Goal: Information Seeking & Learning: Find specific page/section

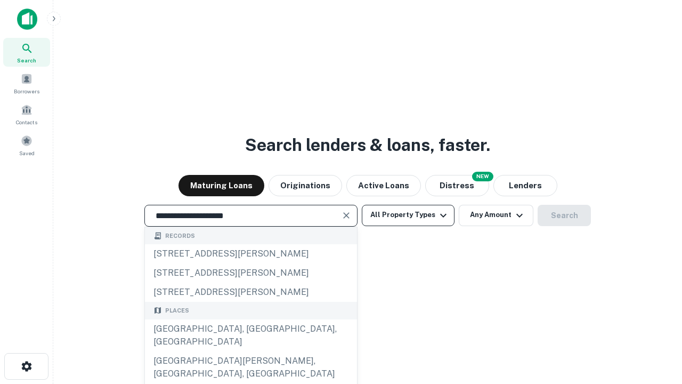
click at [250, 351] on div "[GEOGRAPHIC_DATA], [GEOGRAPHIC_DATA], [GEOGRAPHIC_DATA]" at bounding box center [251, 335] width 212 height 32
click at [408, 215] on button "All Property Types" at bounding box center [408, 215] width 93 height 21
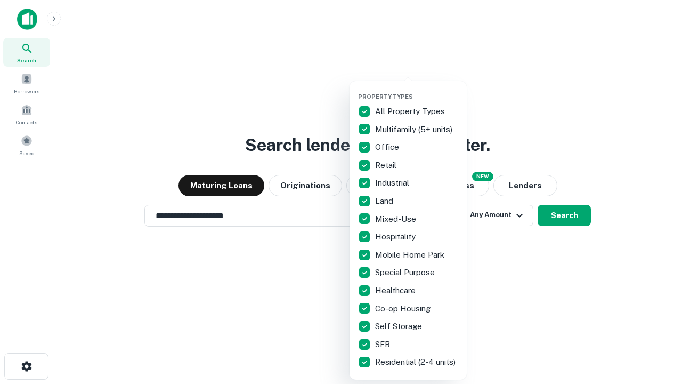
type input "**********"
click at [417, 90] on button "button" at bounding box center [416, 90] width 117 height 1
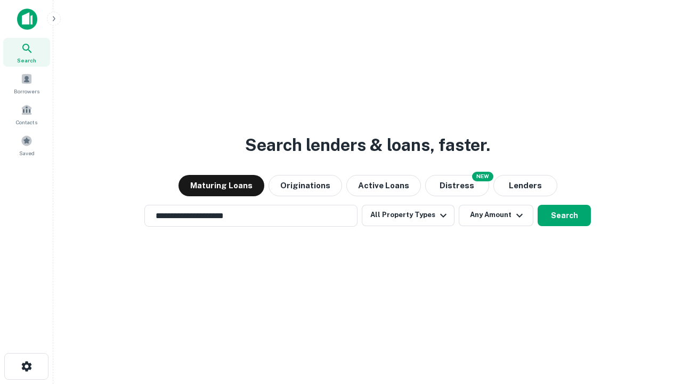
scroll to position [17, 0]
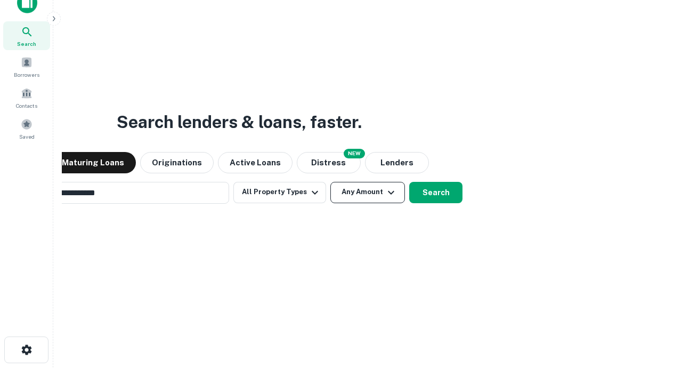
click at [330, 182] on button "Any Amount" at bounding box center [367, 192] width 75 height 21
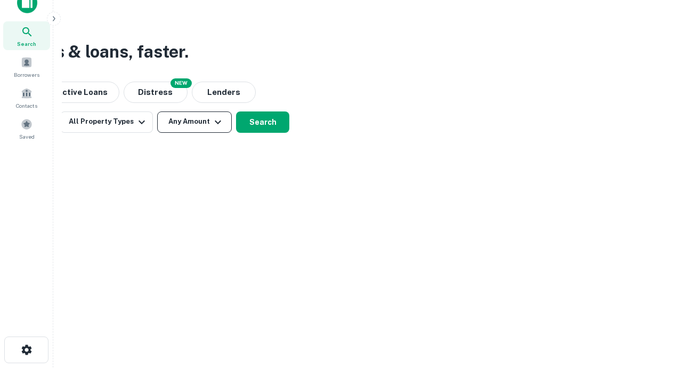
scroll to position [17, 0]
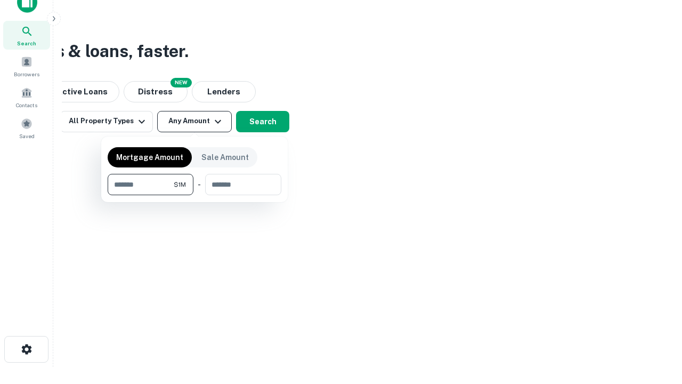
type input "*******"
click at [195, 195] on button "button" at bounding box center [195, 195] width 174 height 1
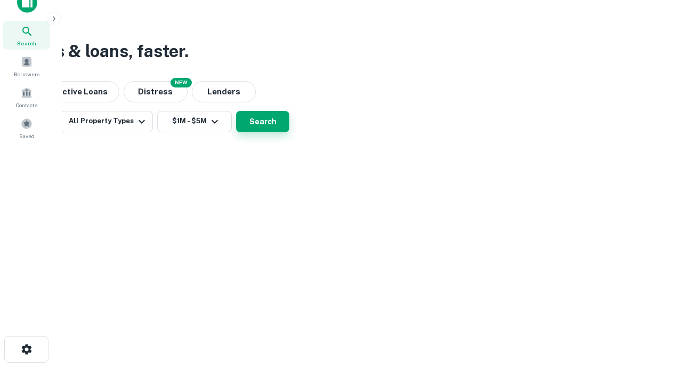
click at [289, 132] on button "Search" at bounding box center [262, 121] width 53 height 21
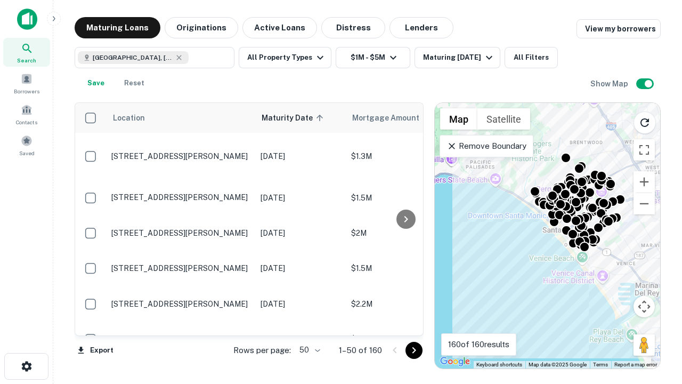
click at [308, 350] on body "Search Borrowers Contacts Saved Maturing Loans Originations Active Loans Distre…" at bounding box center [341, 192] width 682 height 384
click at [309, 323] on li "25" at bounding box center [308, 322] width 31 height 19
